Goal: Navigation & Orientation: Find specific page/section

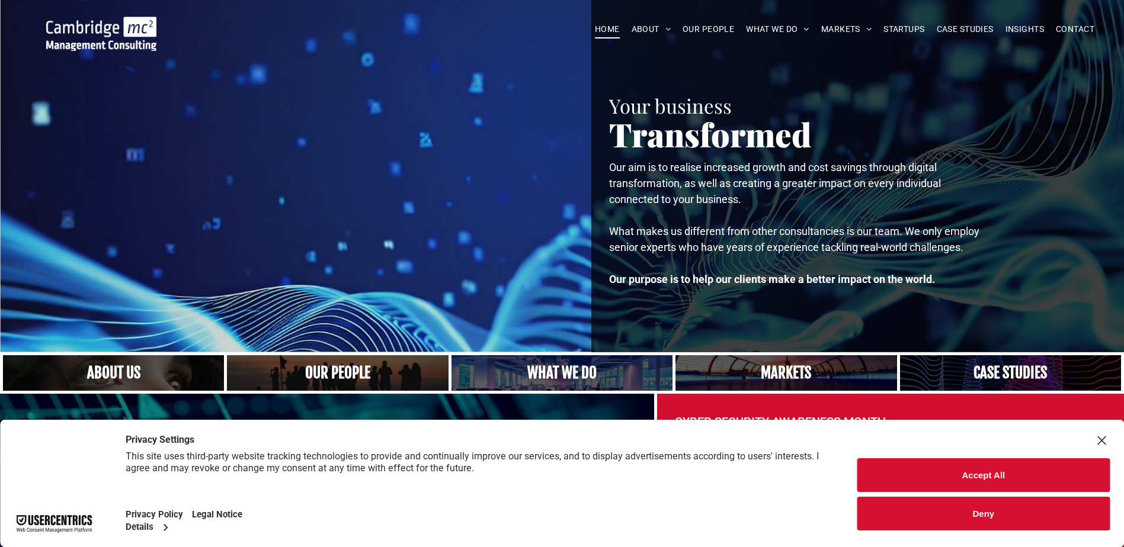
click at [989, 470] on button "Accept All" at bounding box center [983, 475] width 252 height 34
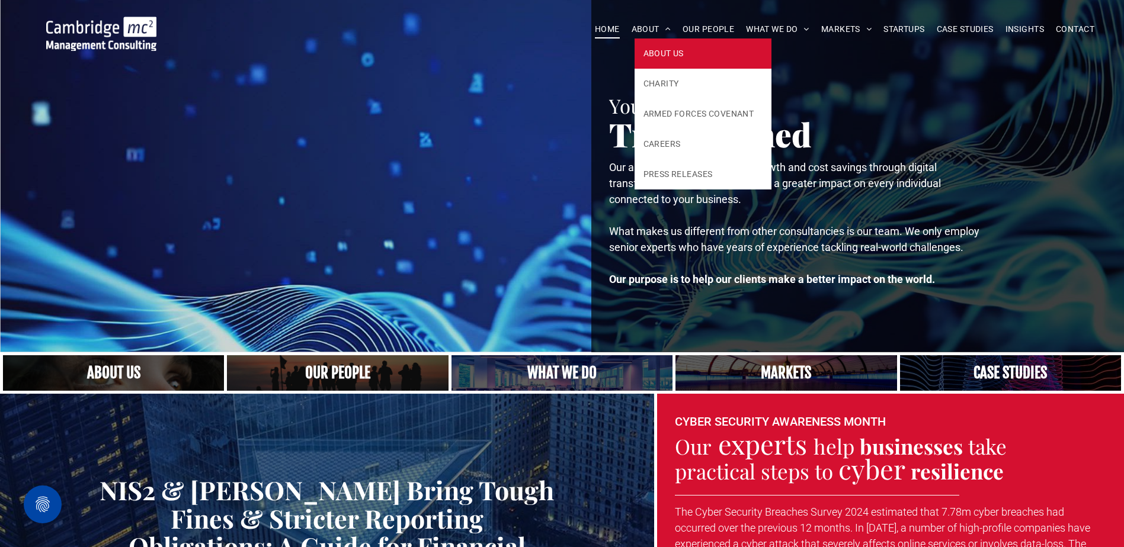
click at [653, 49] on span "ABOUT US" at bounding box center [663, 53] width 40 height 12
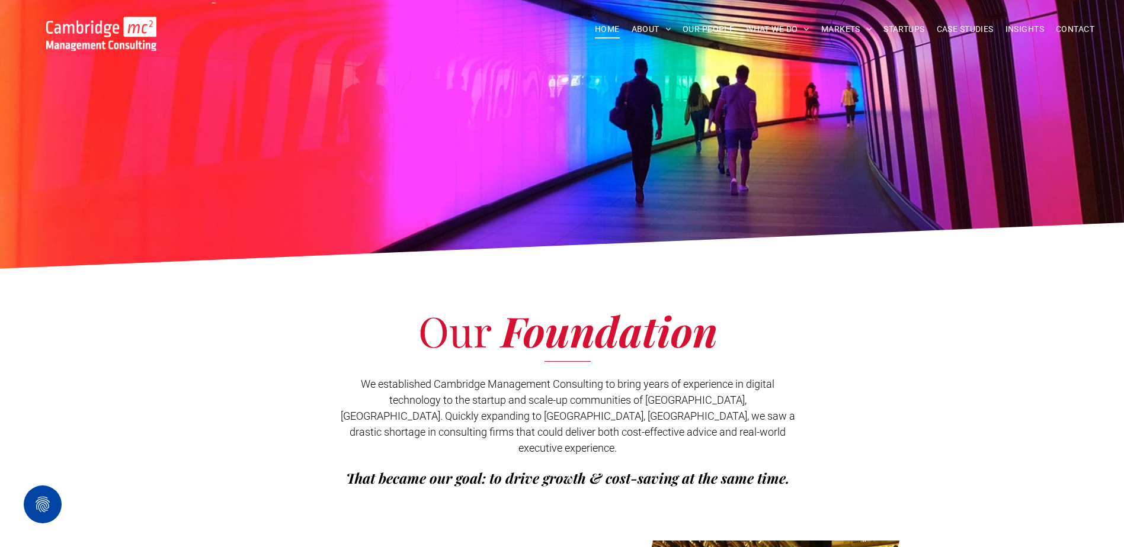
click at [602, 29] on span "HOME" at bounding box center [607, 29] width 25 height 18
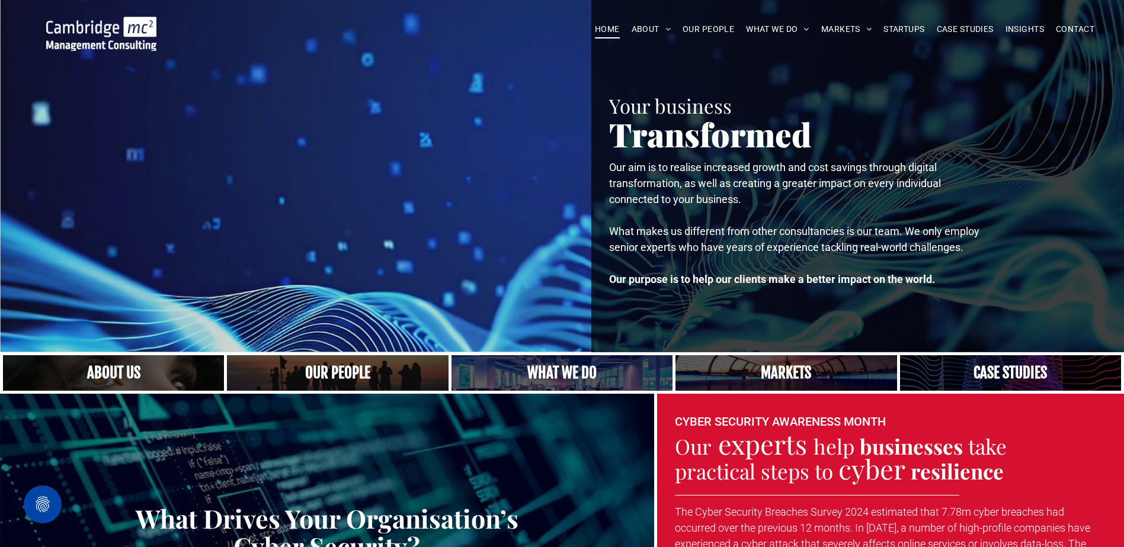
click at [110, 374] on link "Close up of woman's face, centered on her eyes" at bounding box center [113, 373] width 235 height 38
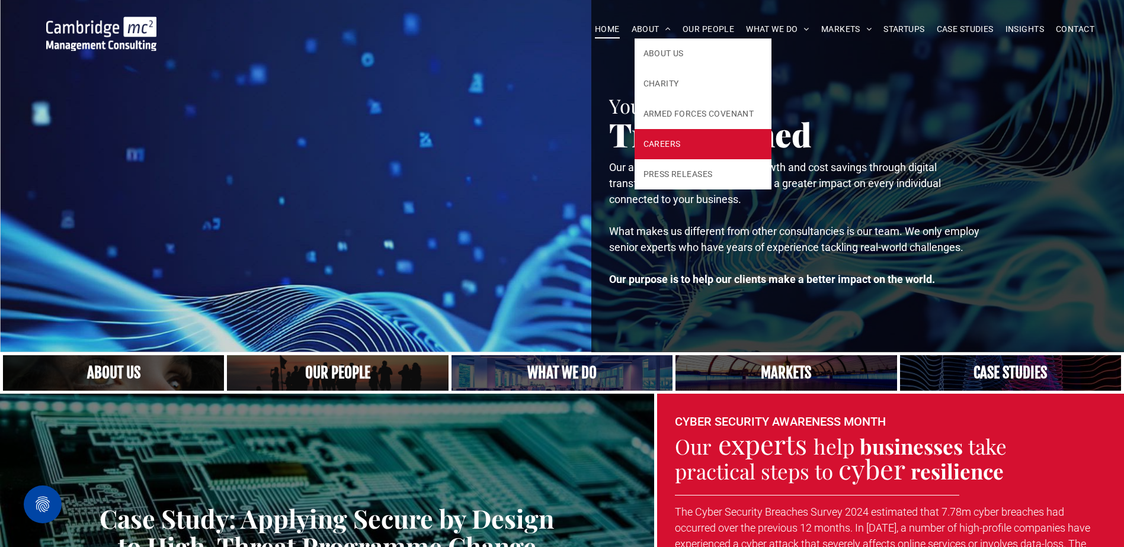
click at [656, 138] on span "CAREERS" at bounding box center [661, 144] width 37 height 12
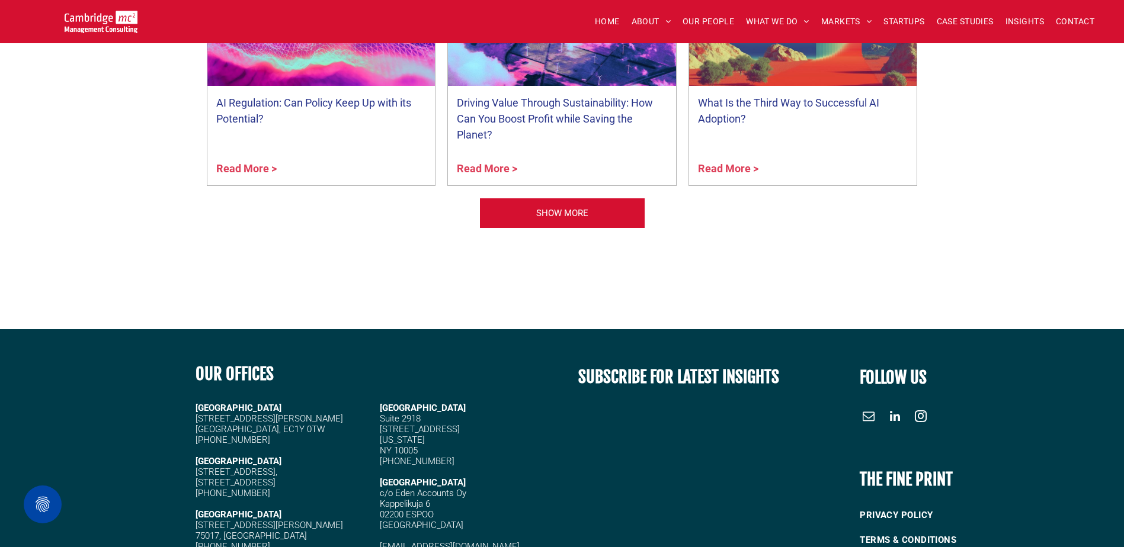
scroll to position [1362, 0]
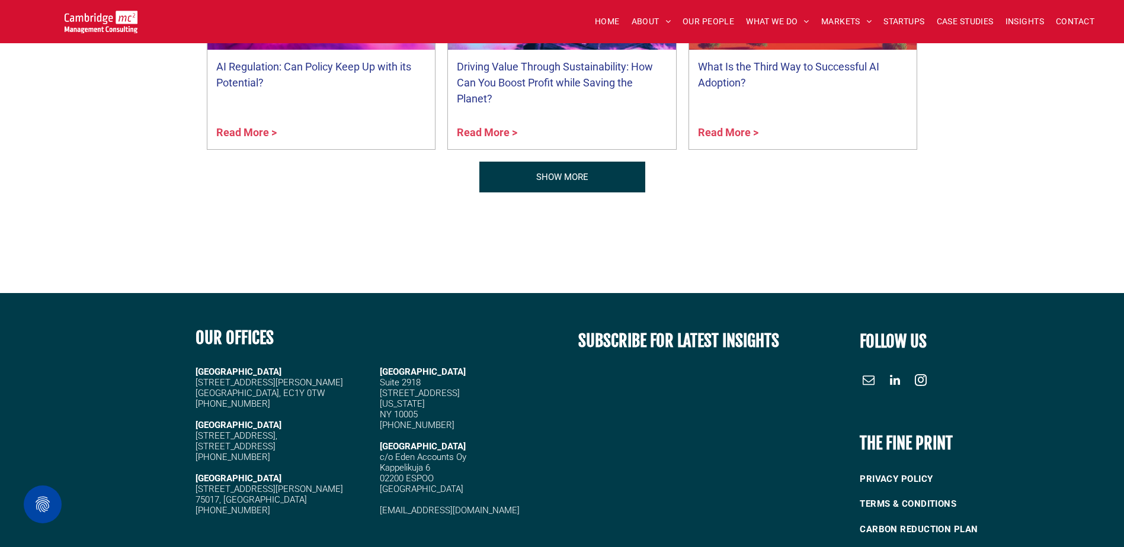
click at [597, 179] on link "SHOW MORE" at bounding box center [562, 177] width 166 height 31
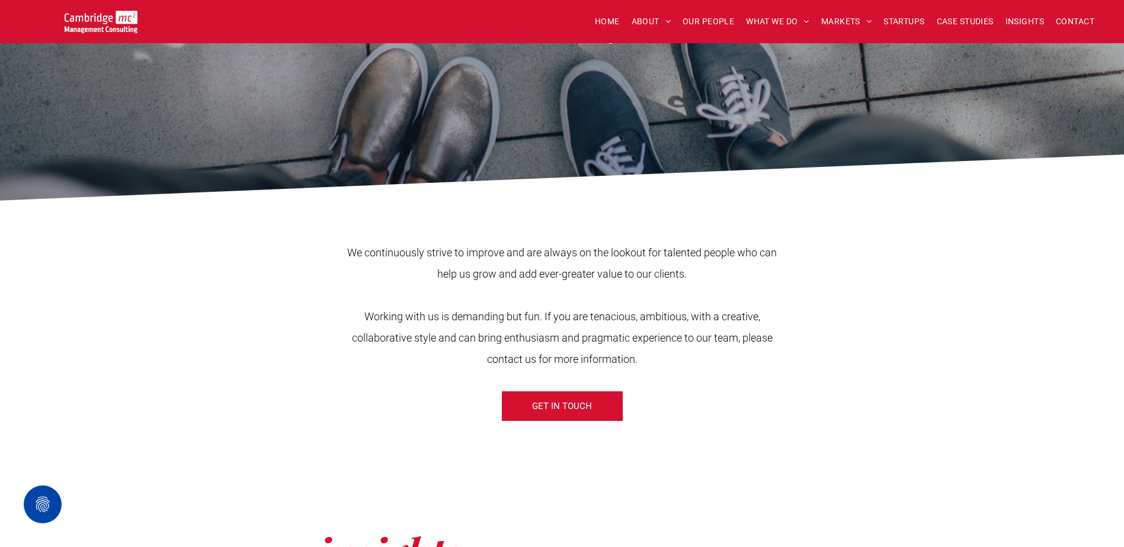
scroll to position [296, 0]
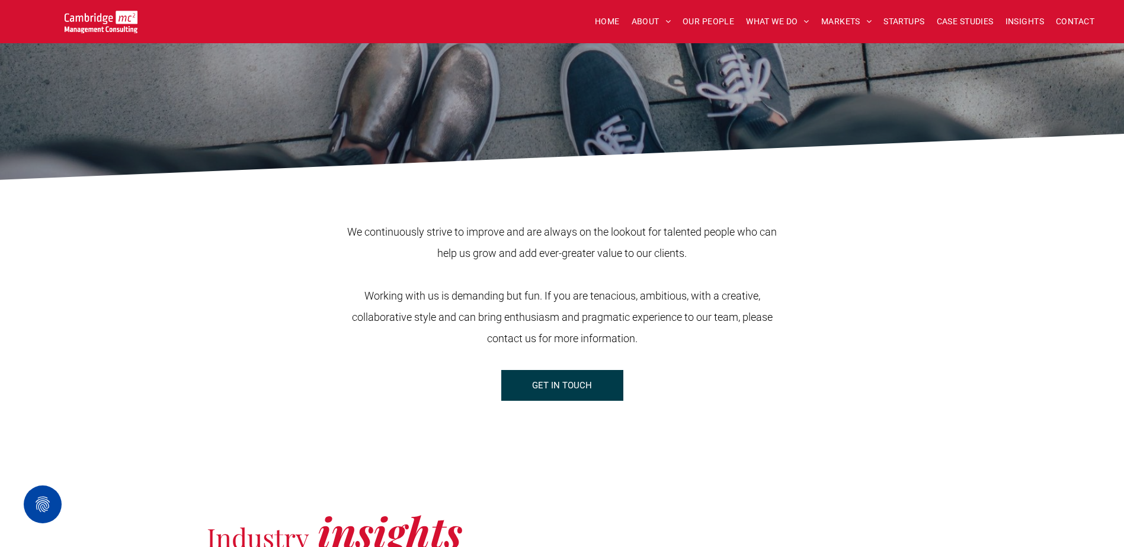
click at [589, 389] on span "GET IN TOUCH" at bounding box center [562, 386] width 60 height 30
